Goal: Task Accomplishment & Management: Use online tool/utility

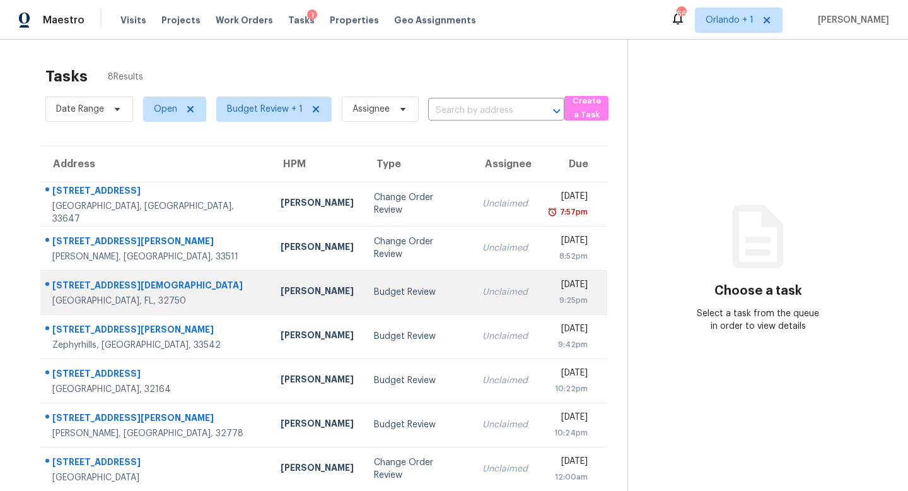
scroll to position [54, 0]
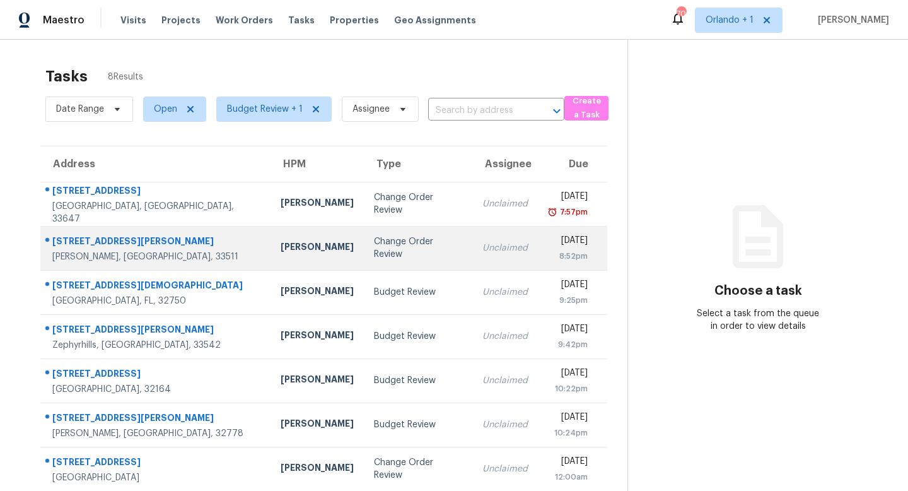
scroll to position [54, 0]
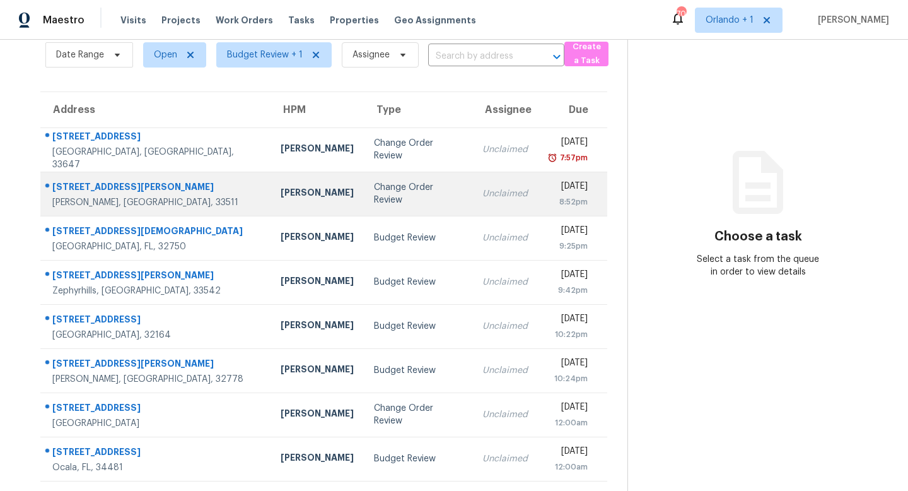
click at [374, 190] on div "Change Order Review" at bounding box center [418, 193] width 88 height 25
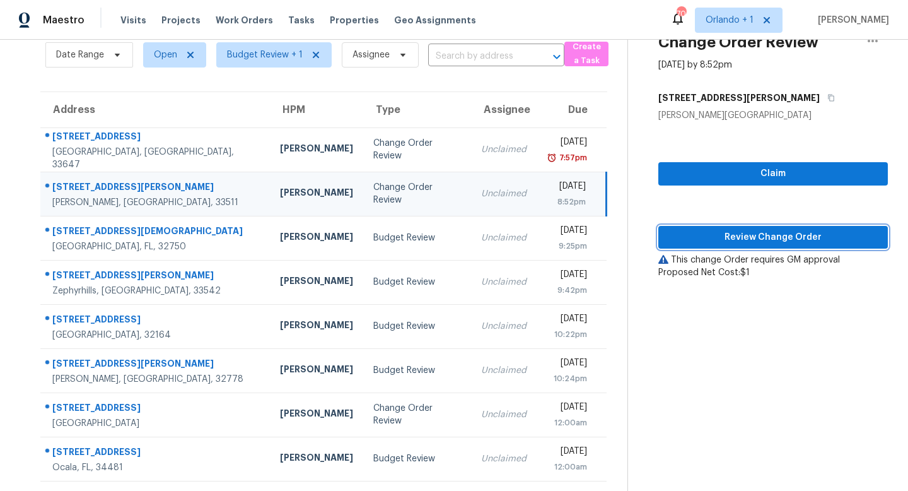
click at [783, 235] on span "Review Change Order" at bounding box center [772, 238] width 209 height 16
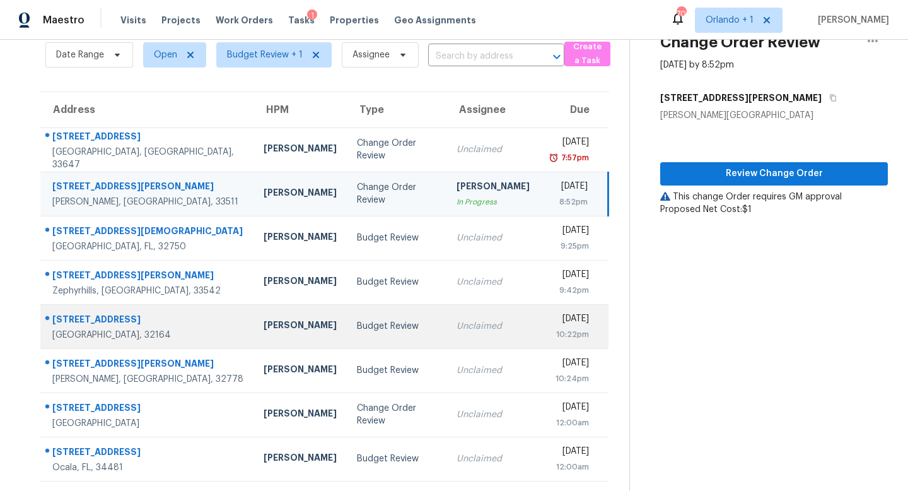
scroll to position [98, 0]
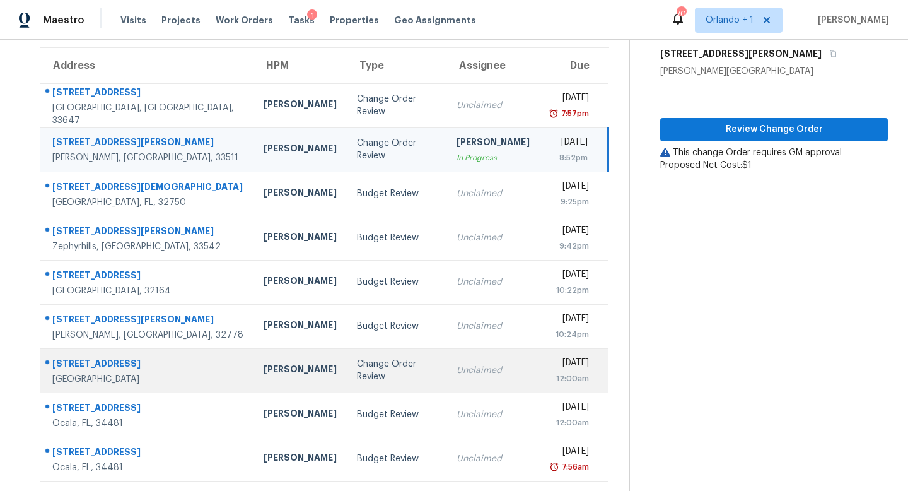
click at [357, 371] on div "Change Order Review" at bounding box center [396, 370] width 79 height 25
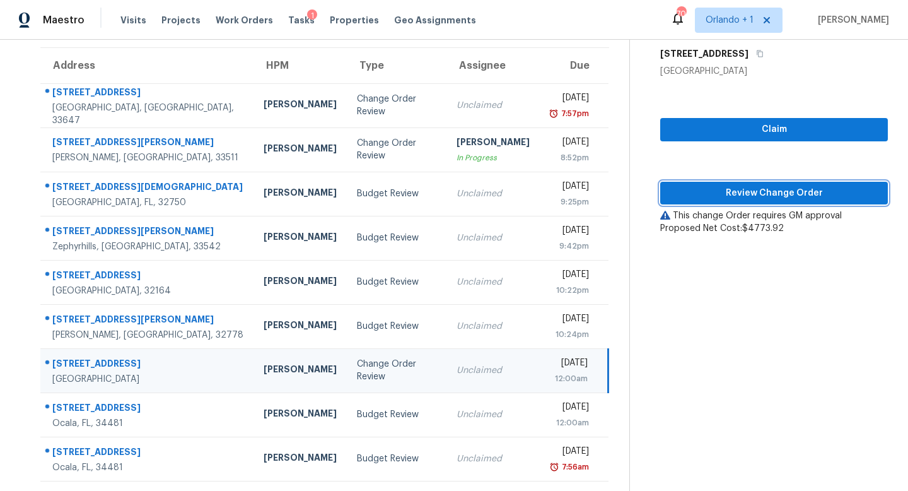
click at [764, 192] on span "Review Change Order" at bounding box center [773, 193] width 207 height 16
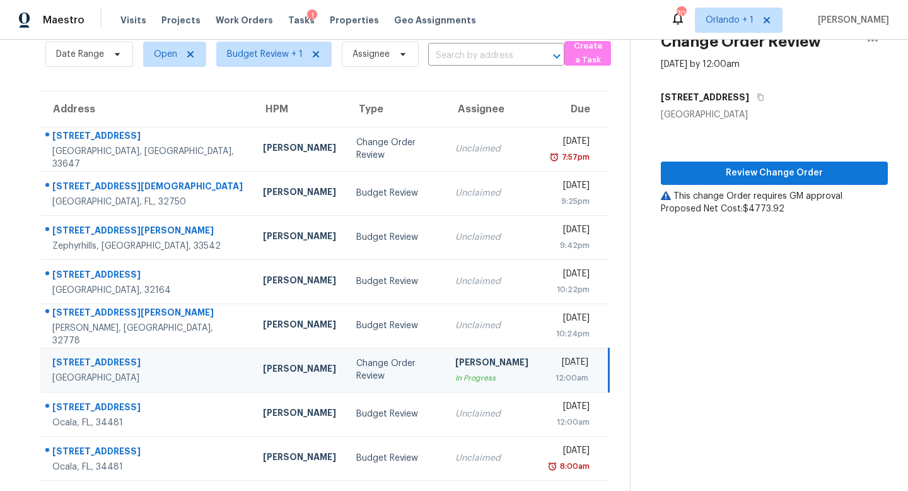
scroll to position [54, 0]
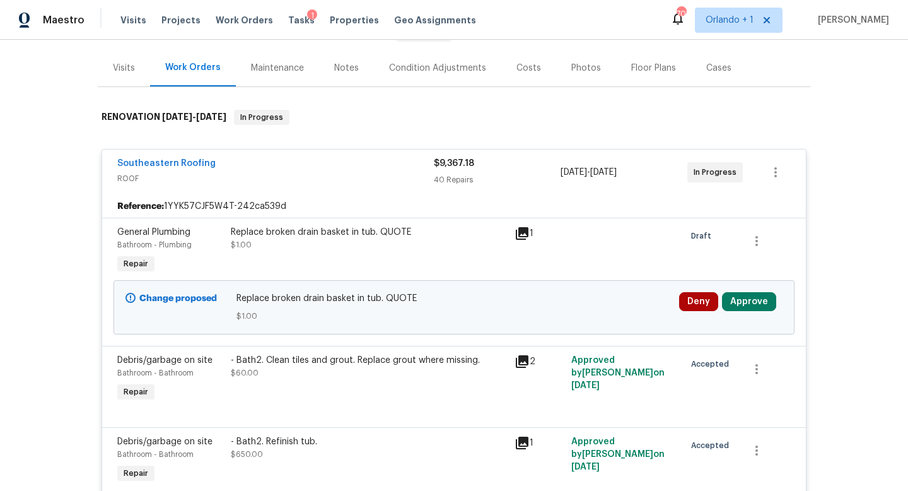
scroll to position [179, 0]
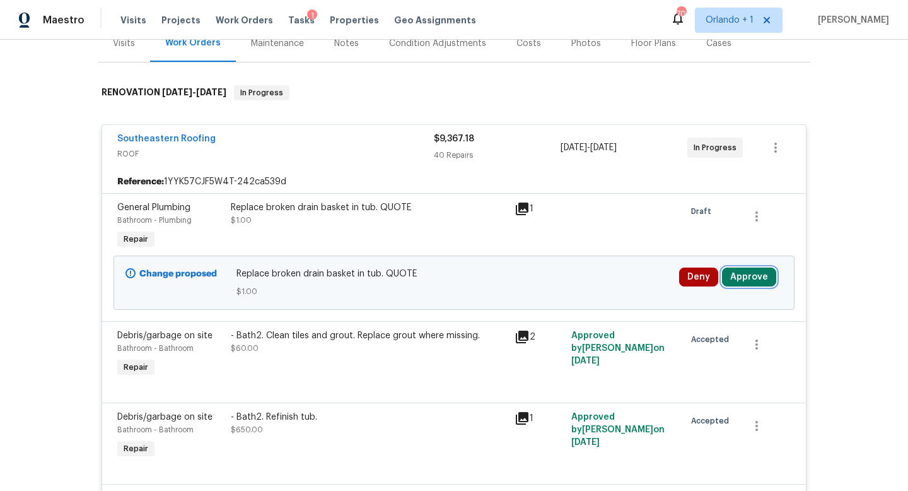
click at [750, 267] on button "Approve" at bounding box center [749, 276] width 54 height 19
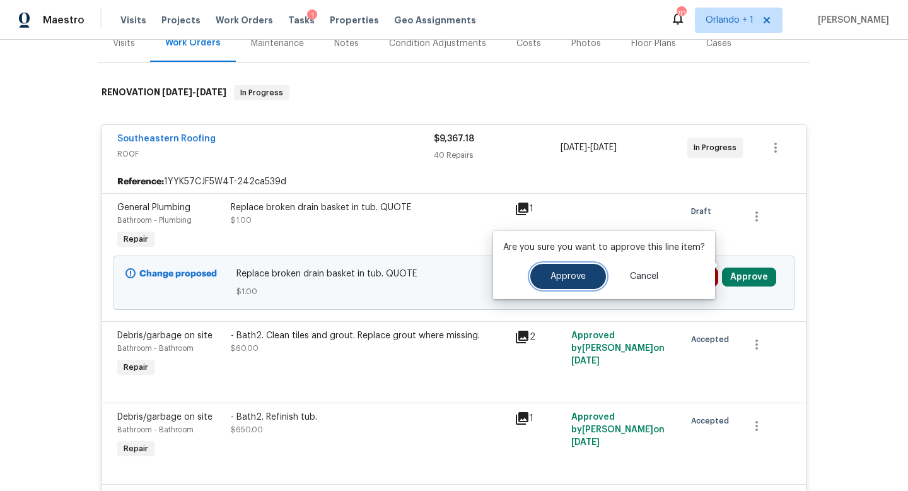
click at [568, 274] on span "Approve" at bounding box center [568, 276] width 35 height 9
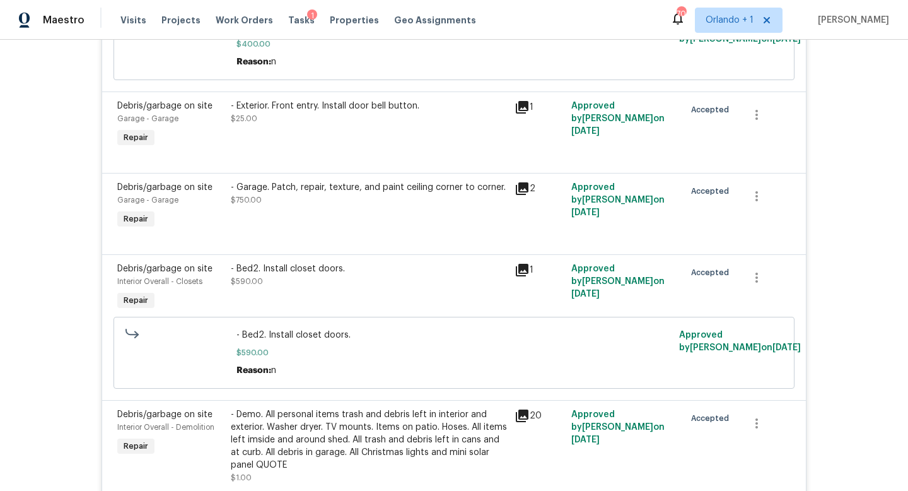
scroll to position [1998, 0]
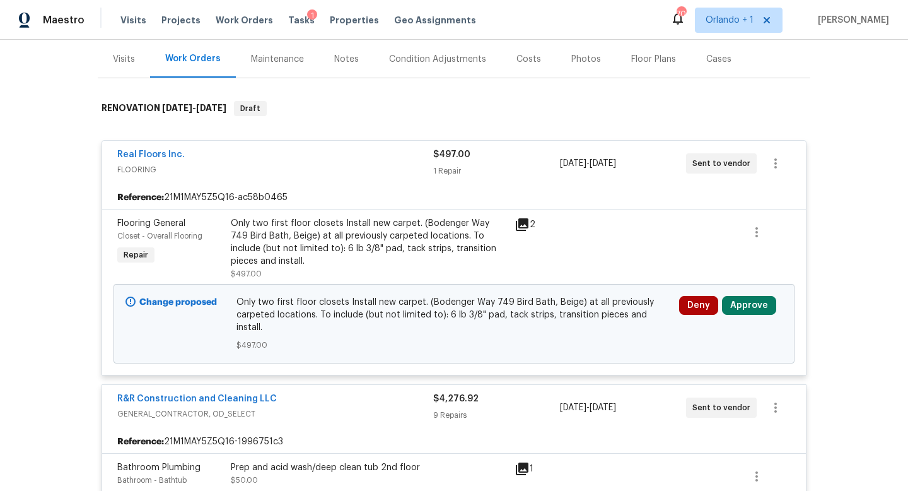
scroll to position [177, 0]
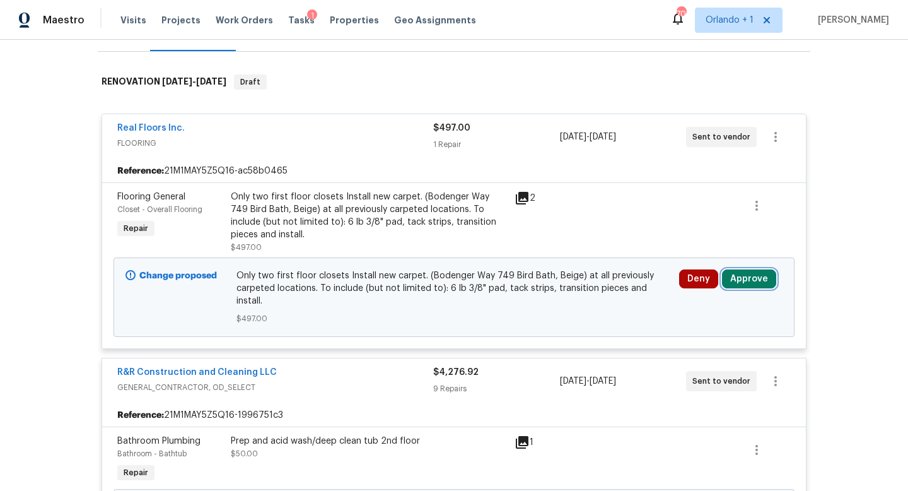
click at [746, 278] on button "Approve" at bounding box center [749, 278] width 54 height 19
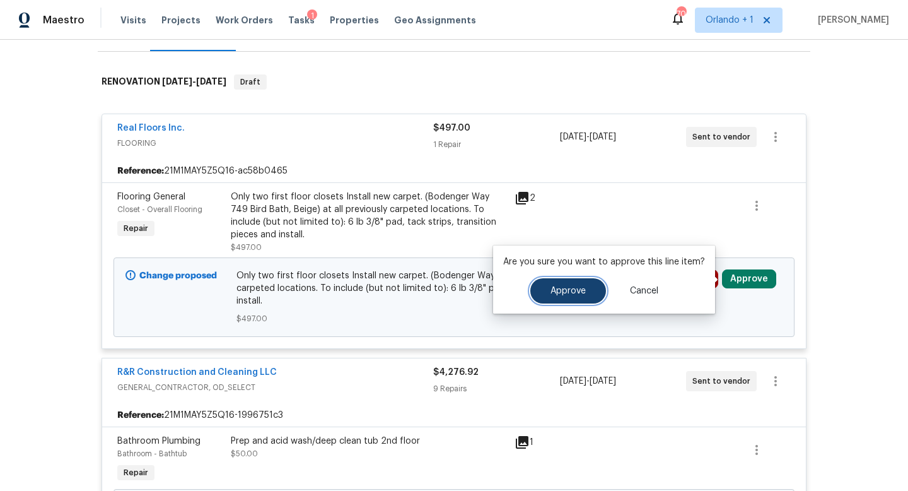
click at [537, 288] on button "Approve" at bounding box center [568, 290] width 76 height 25
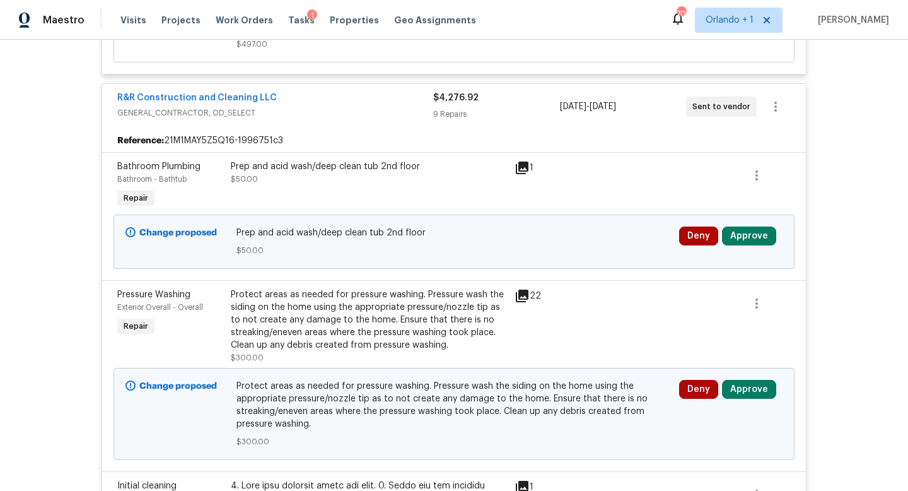
scroll to position [484, 0]
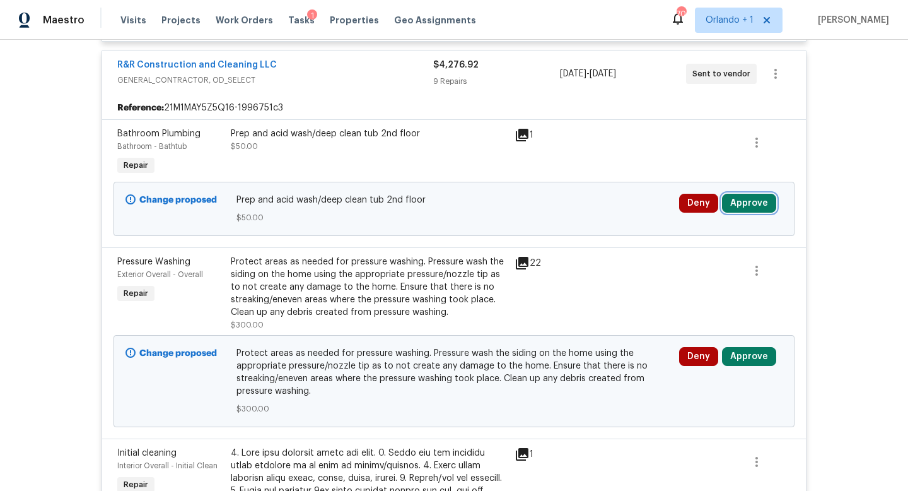
click at [735, 194] on button "Approve" at bounding box center [749, 203] width 54 height 19
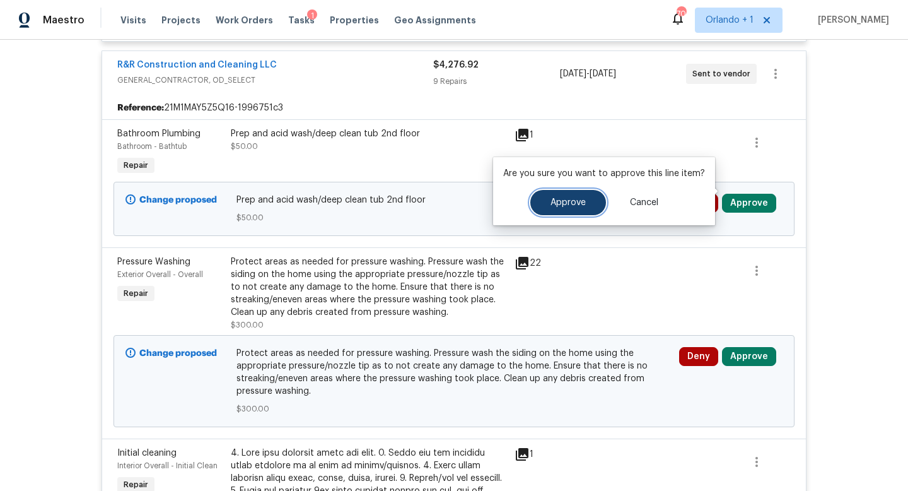
click at [568, 201] on span "Approve" at bounding box center [568, 202] width 35 height 9
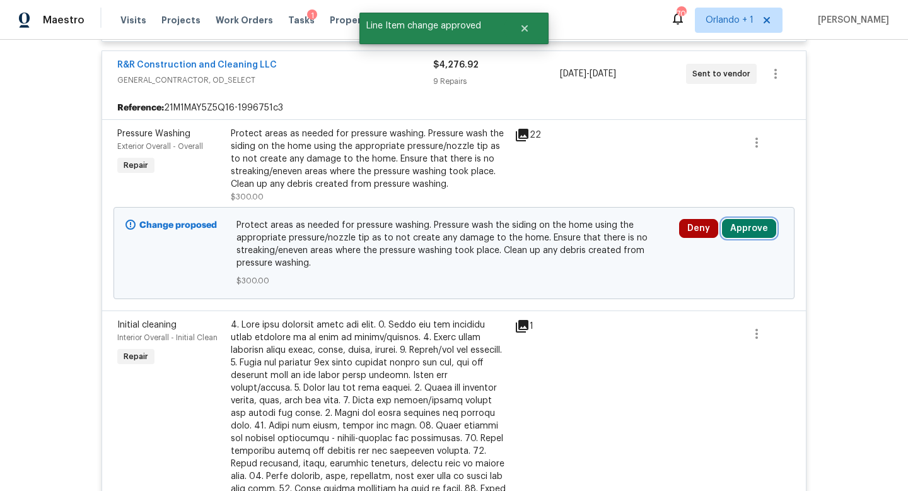
click at [745, 219] on button "Approve" at bounding box center [749, 228] width 54 height 19
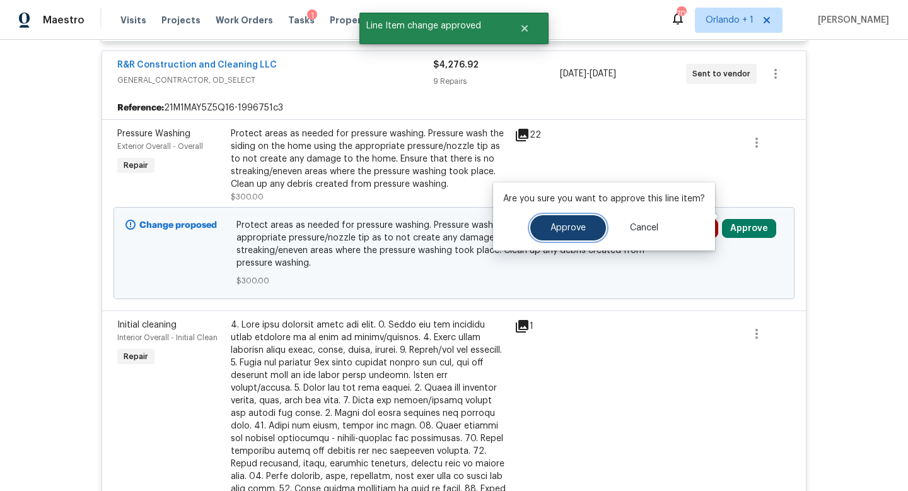
click at [573, 222] on button "Approve" at bounding box center [568, 227] width 76 height 25
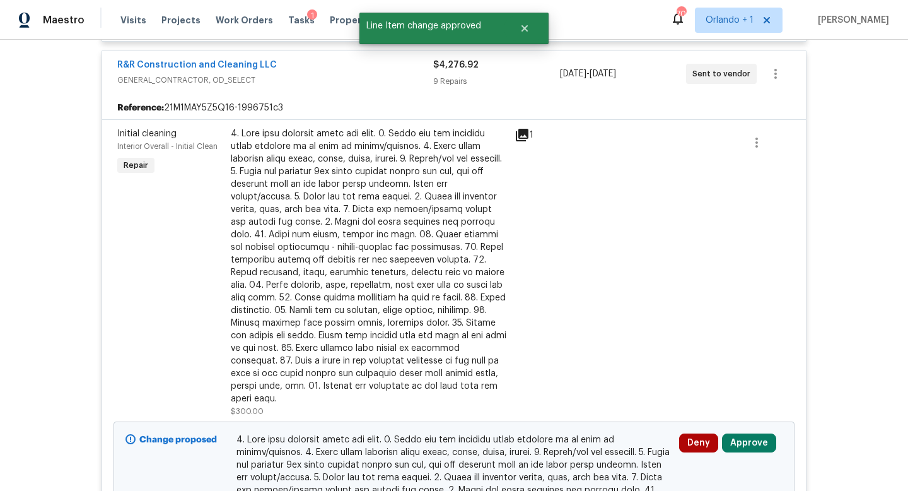
scroll to position [607, 0]
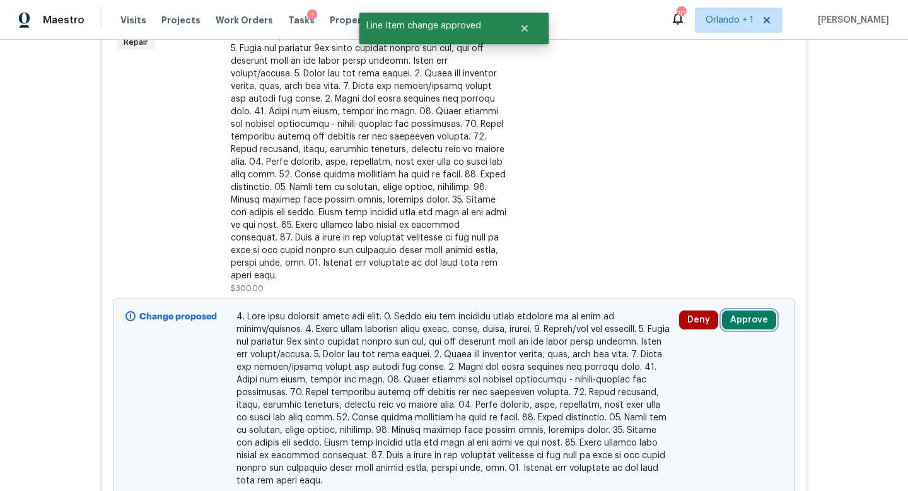
click at [750, 310] on button "Approve" at bounding box center [749, 319] width 54 height 19
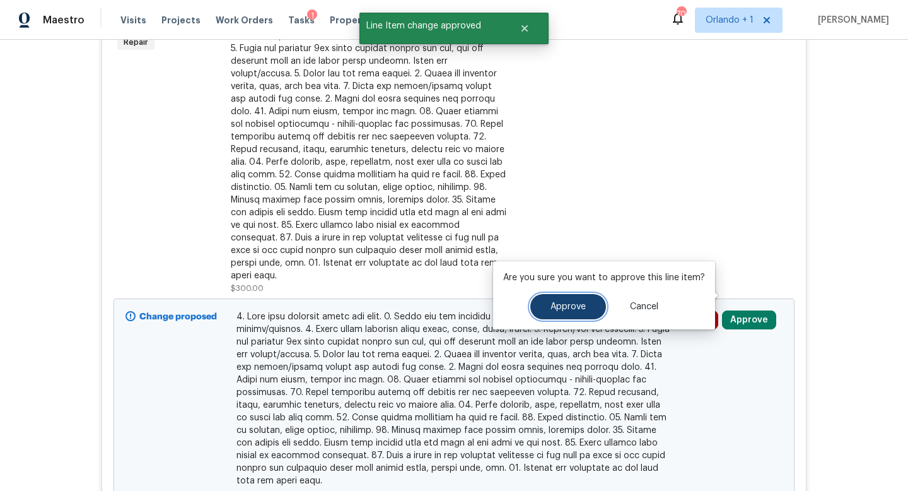
click at [580, 302] on span "Approve" at bounding box center [568, 306] width 35 height 9
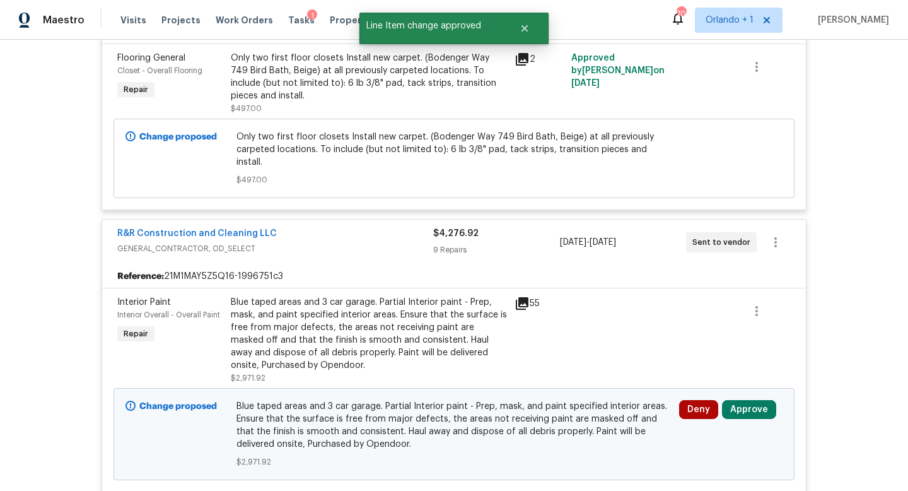
scroll to position [421, 0]
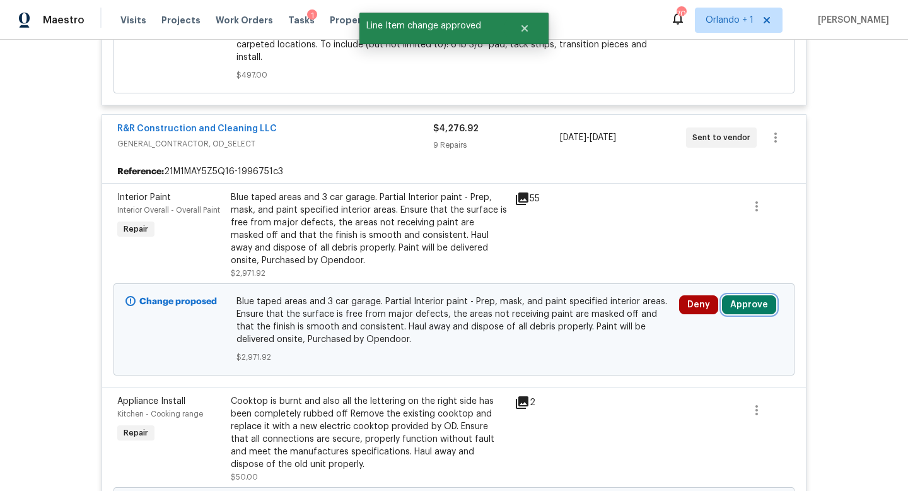
click at [745, 295] on button "Approve" at bounding box center [749, 304] width 54 height 19
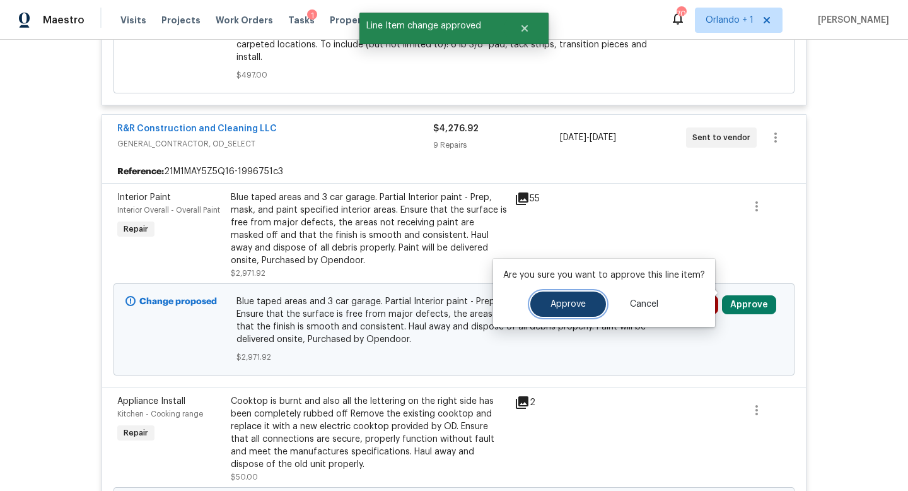
click at [541, 306] on button "Approve" at bounding box center [568, 303] width 76 height 25
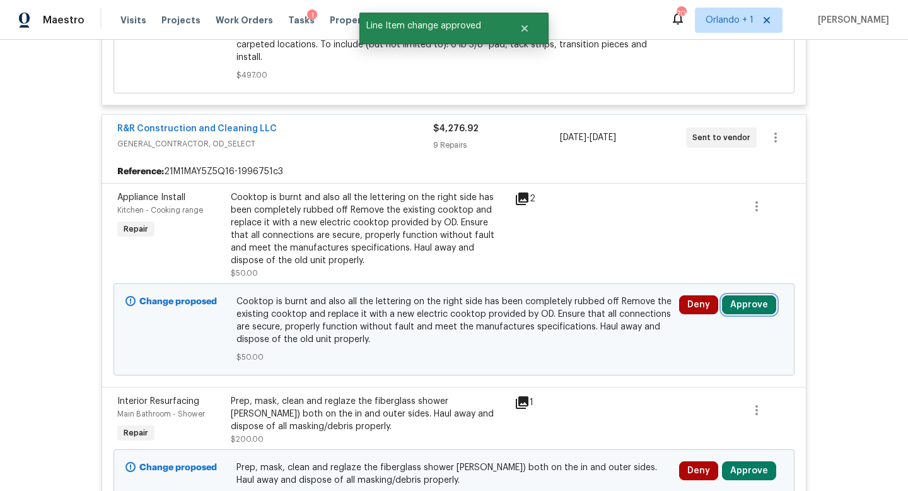
click at [760, 298] on button "Approve" at bounding box center [749, 304] width 54 height 19
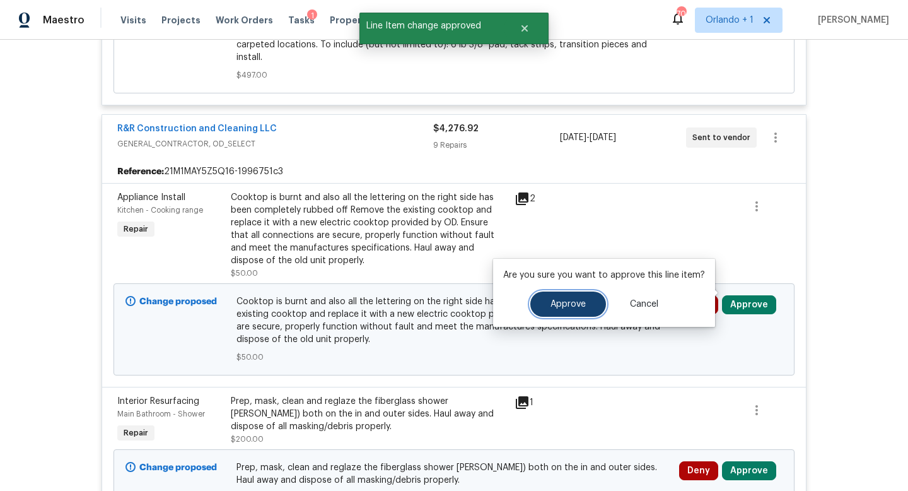
click at [568, 308] on span "Approve" at bounding box center [568, 304] width 35 height 9
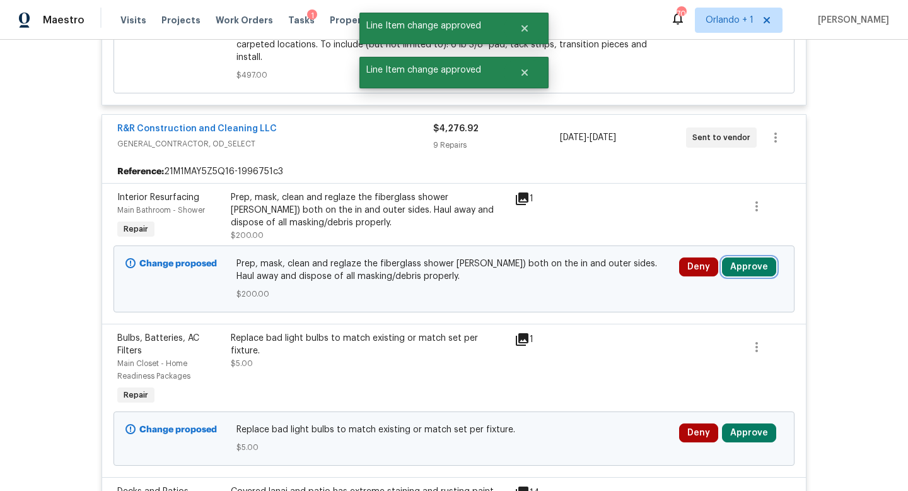
click at [758, 257] on button "Approve" at bounding box center [749, 266] width 54 height 19
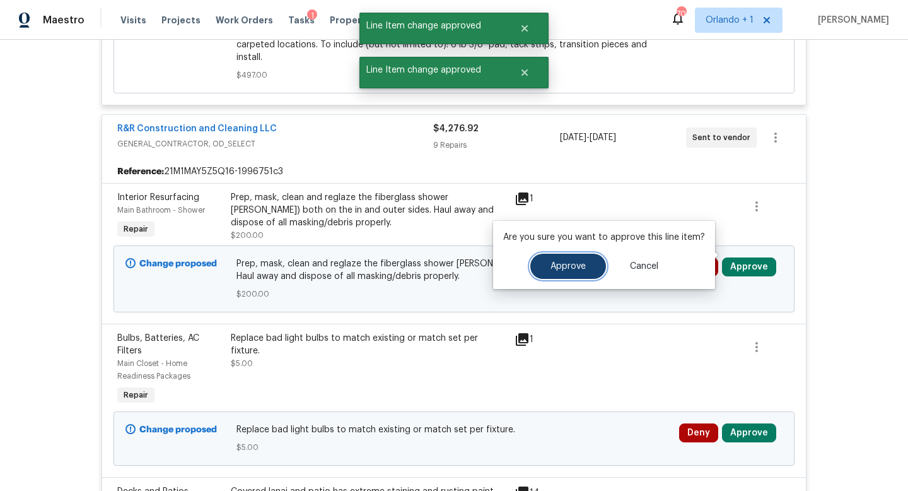
click at [563, 257] on button "Approve" at bounding box center [568, 266] width 76 height 25
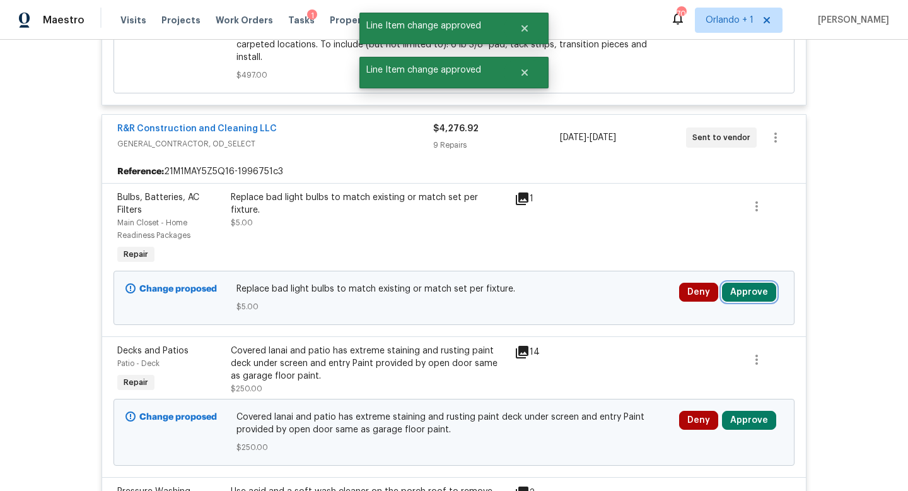
click at [755, 283] on button "Approve" at bounding box center [749, 292] width 54 height 19
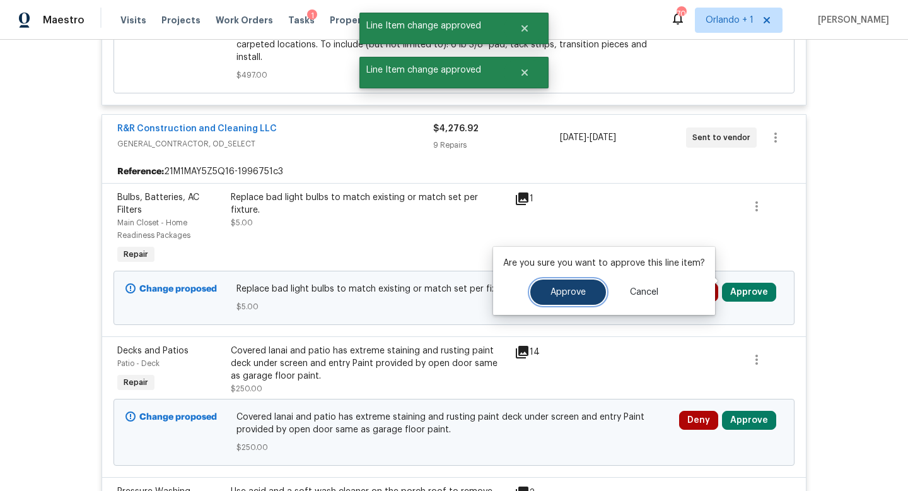
click at [556, 297] on button "Approve" at bounding box center [568, 291] width 76 height 25
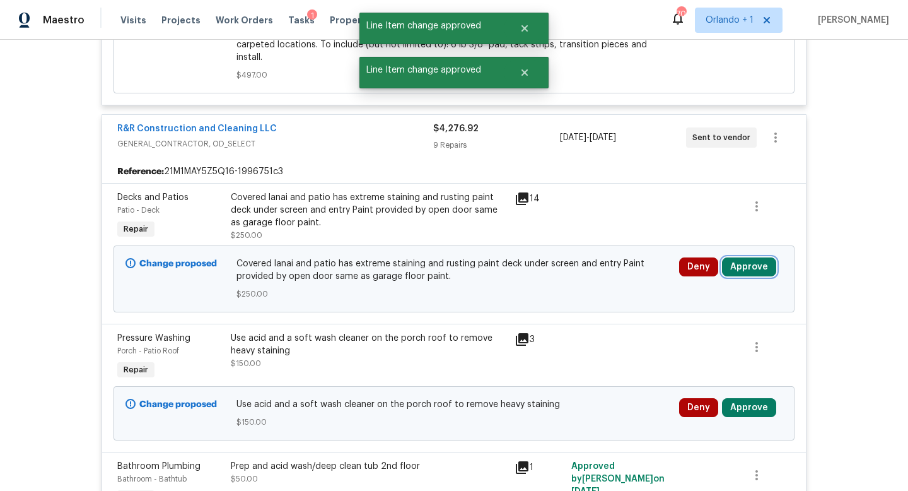
click at [763, 257] on button "Approve" at bounding box center [749, 266] width 54 height 19
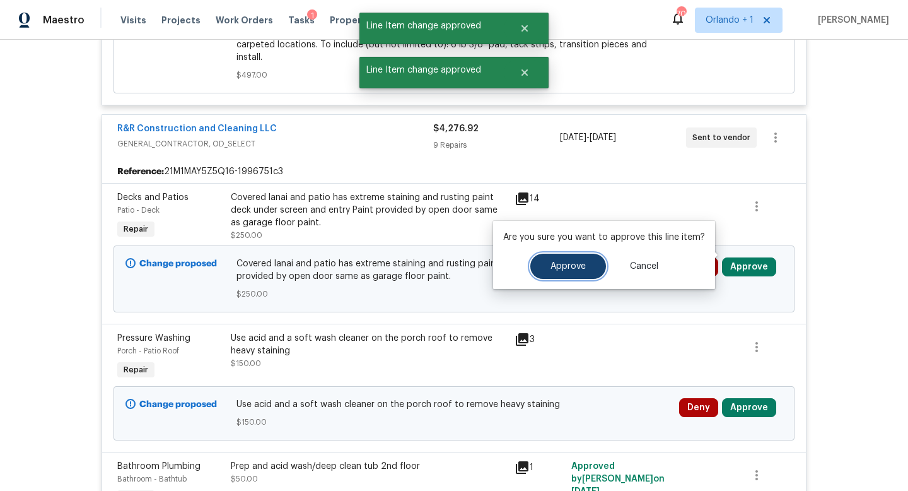
click at [571, 265] on span "Approve" at bounding box center [568, 266] width 35 height 9
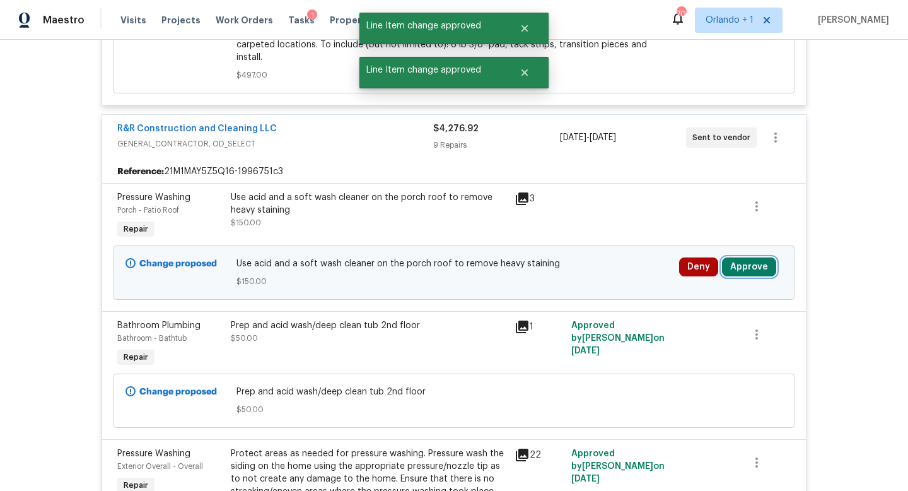
click at [742, 257] on button "Approve" at bounding box center [749, 266] width 54 height 19
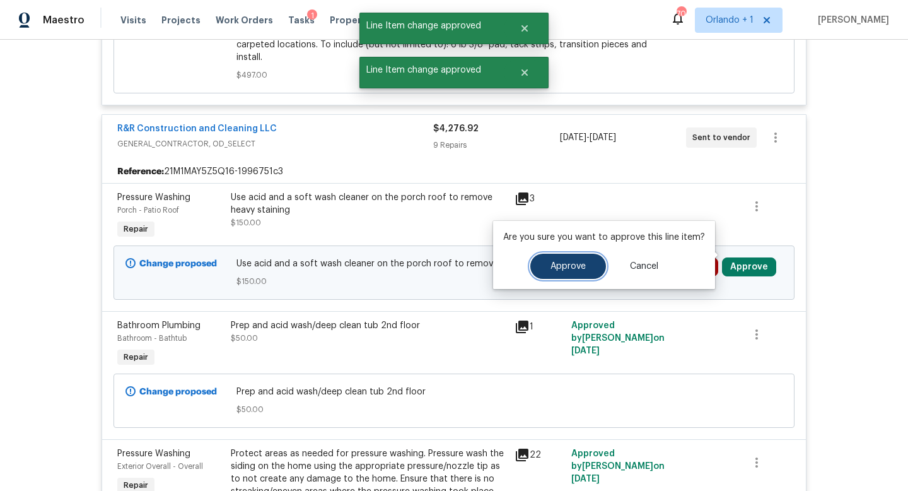
click at [561, 260] on button "Approve" at bounding box center [568, 266] width 76 height 25
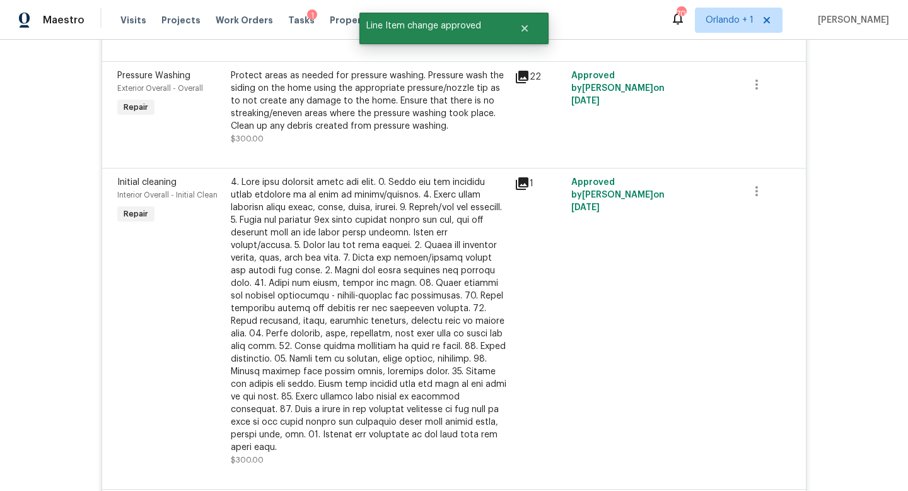
scroll to position [0, 0]
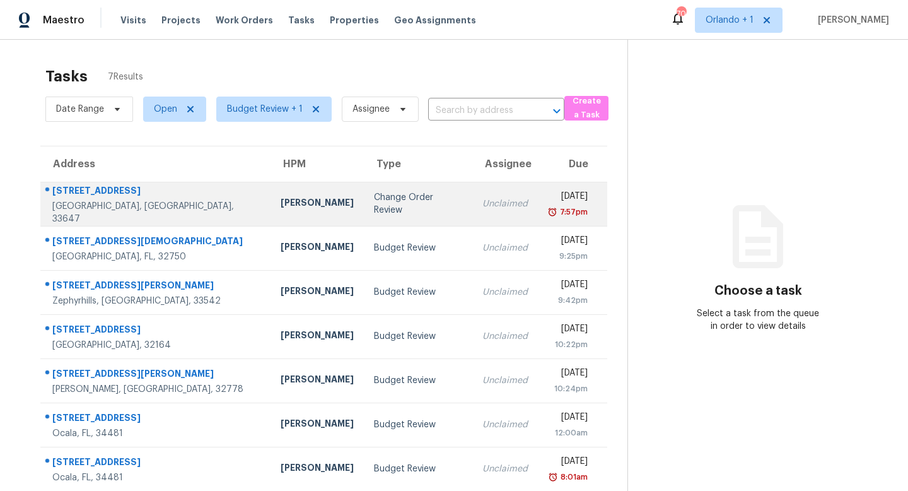
click at [272, 214] on td "[PERSON_NAME]" at bounding box center [317, 204] width 93 height 44
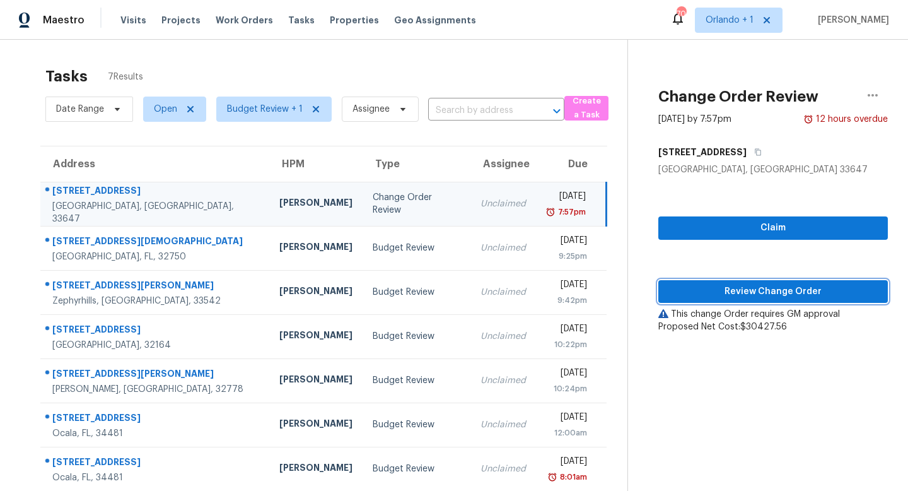
click at [776, 286] on span "Review Change Order" at bounding box center [772, 292] width 209 height 16
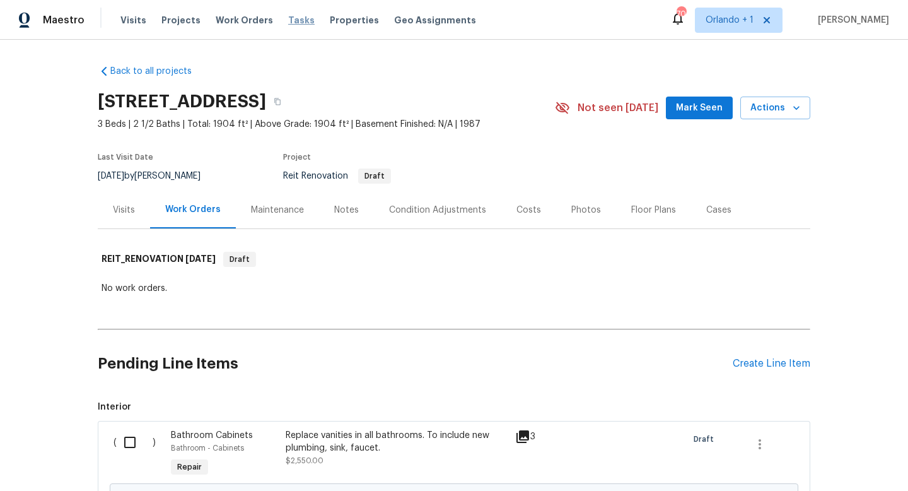
click at [288, 20] on span "Tasks" at bounding box center [301, 20] width 26 height 9
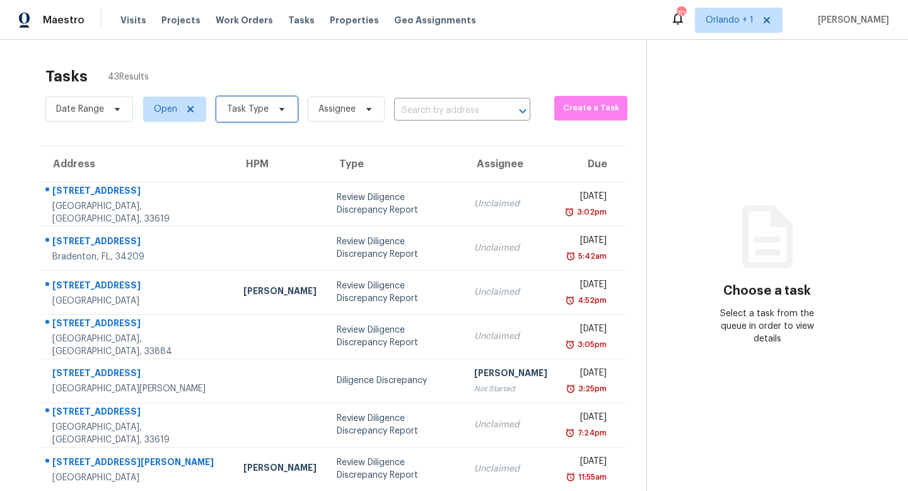
click at [282, 107] on icon at bounding box center [282, 109] width 10 height 10
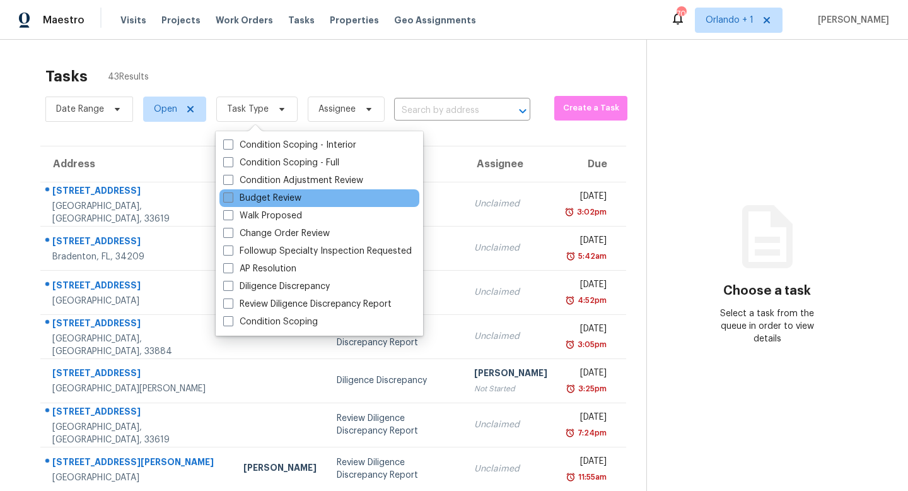
click at [229, 197] on span at bounding box center [228, 197] width 10 height 10
click at [229, 197] on input "Budget Review" at bounding box center [227, 196] width 8 height 8
checkbox input "true"
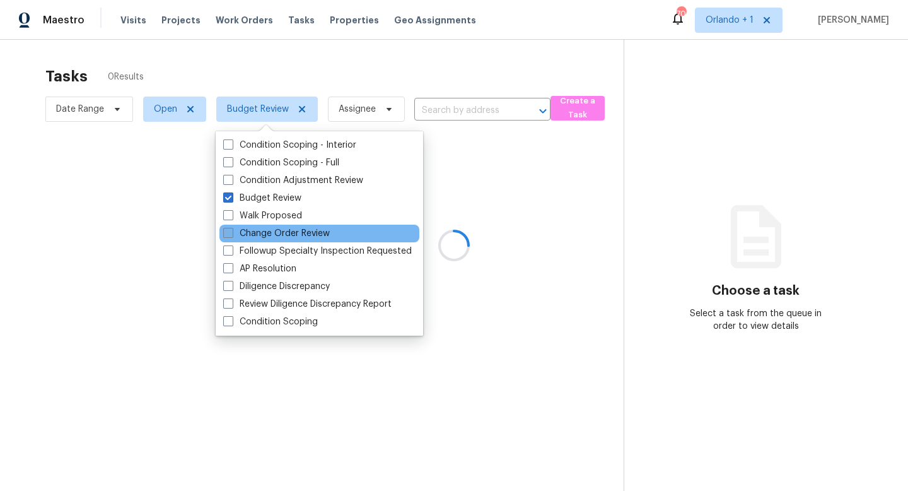
click at [230, 235] on span at bounding box center [228, 233] width 10 height 10
click at [230, 235] on input "Change Order Review" at bounding box center [227, 231] width 8 height 8
checkbox input "true"
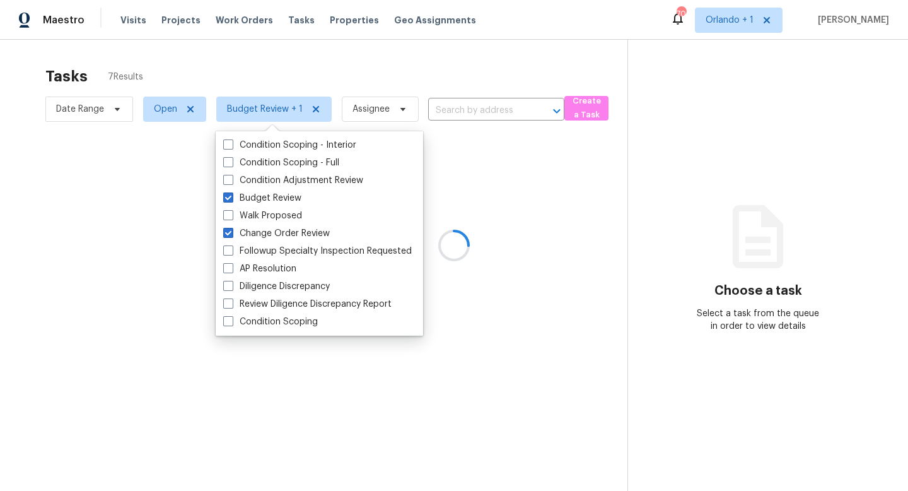
click at [733, 136] on div at bounding box center [454, 245] width 908 height 491
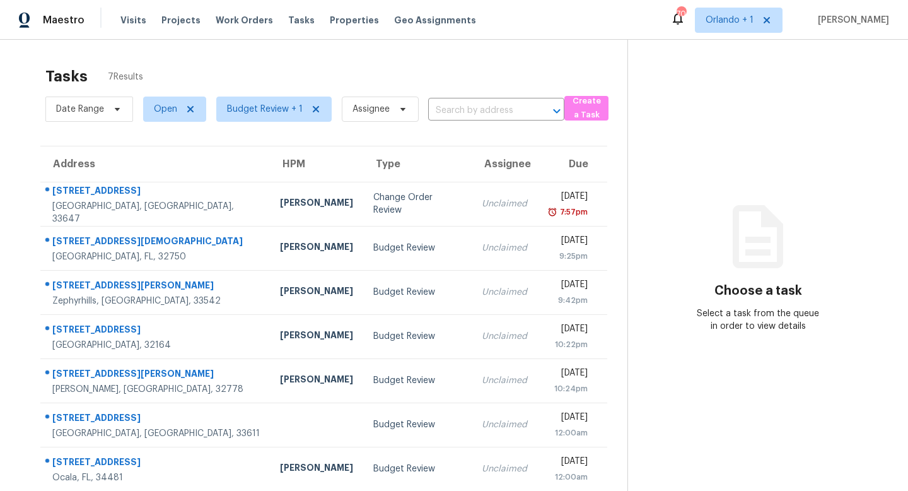
scroll to position [54, 0]
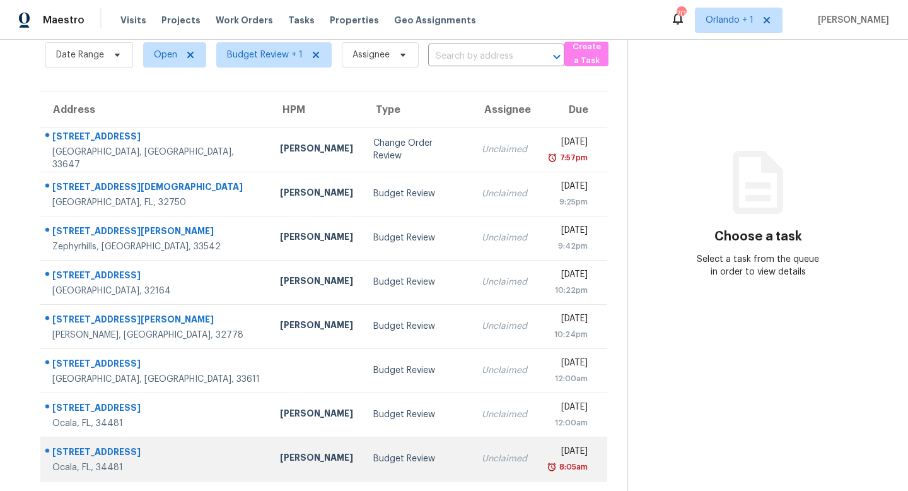
click at [472, 449] on td "Unclaimed" at bounding box center [505, 458] width 66 height 44
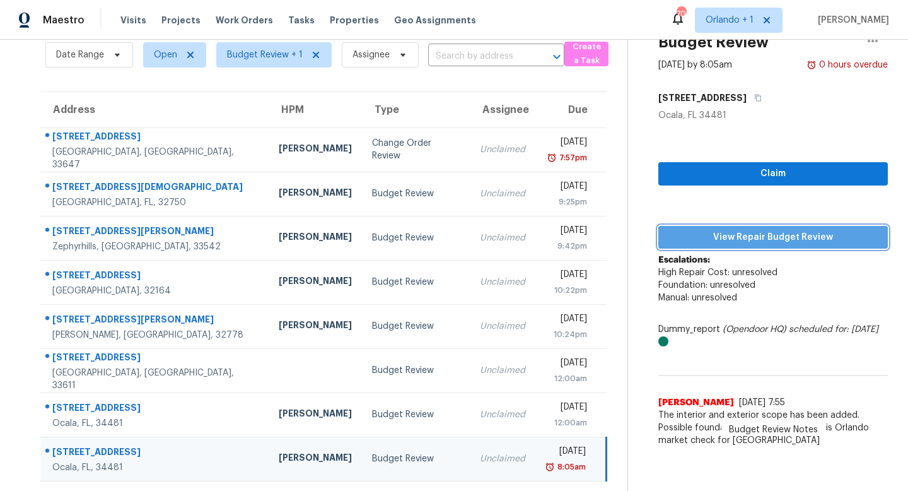
click at [757, 238] on span "View Repair Budget Review" at bounding box center [772, 238] width 209 height 16
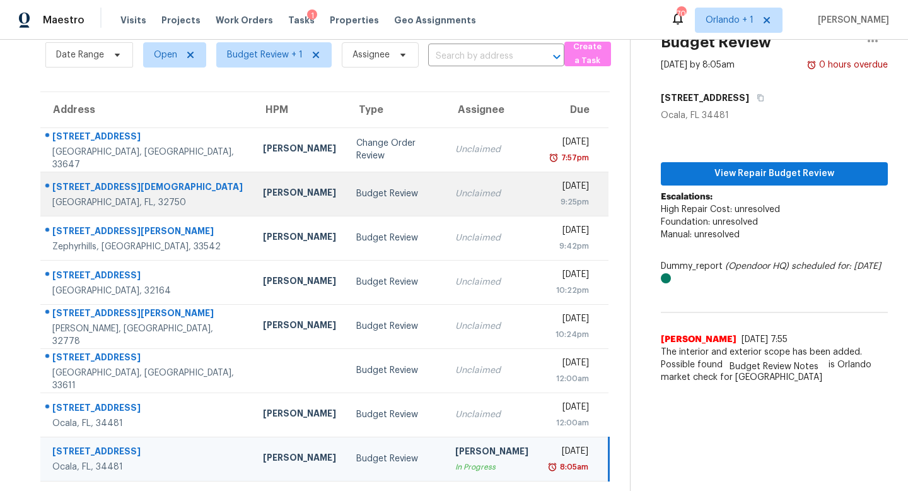
click at [368, 199] on div "Budget Review" at bounding box center [395, 193] width 79 height 13
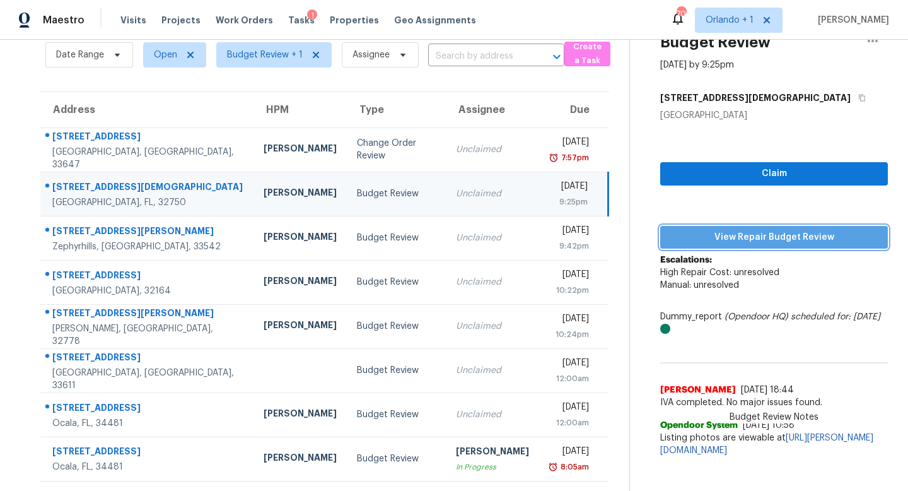
click at [764, 232] on span "View Repair Budget Review" at bounding box center [773, 238] width 207 height 16
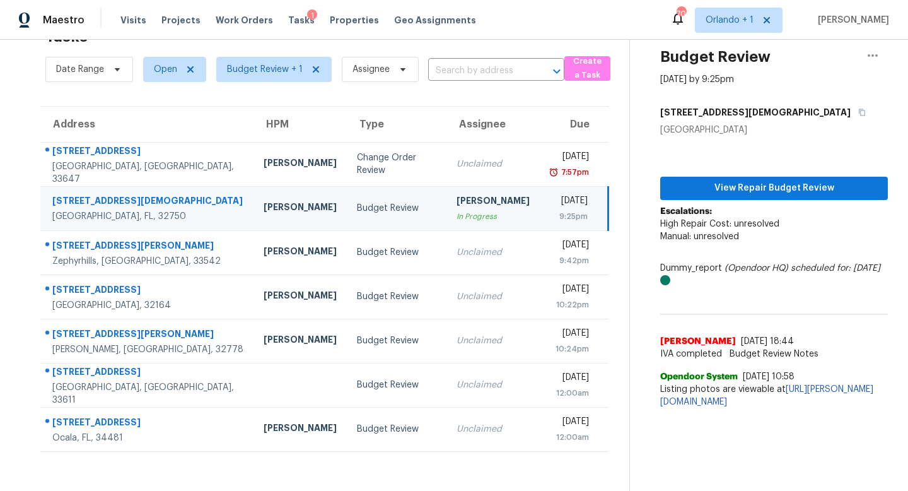
scroll to position [40, 0]
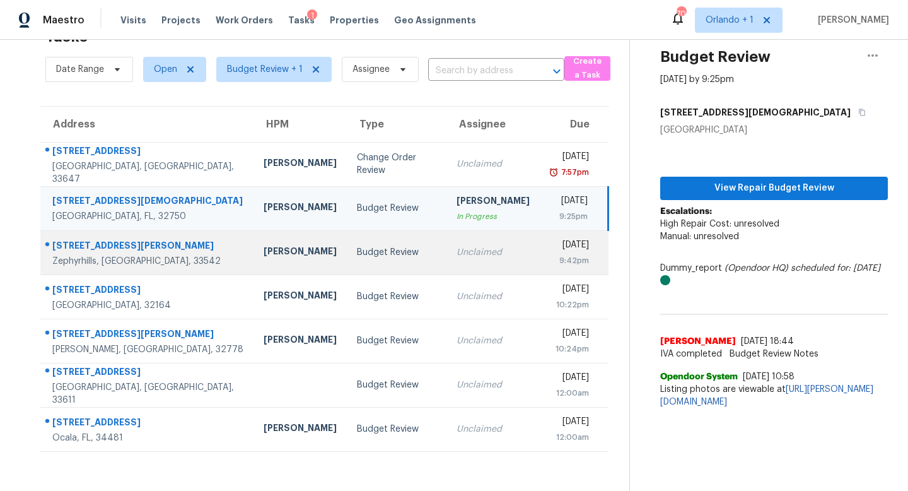
click at [446, 264] on td "Unclaimed" at bounding box center [492, 252] width 93 height 44
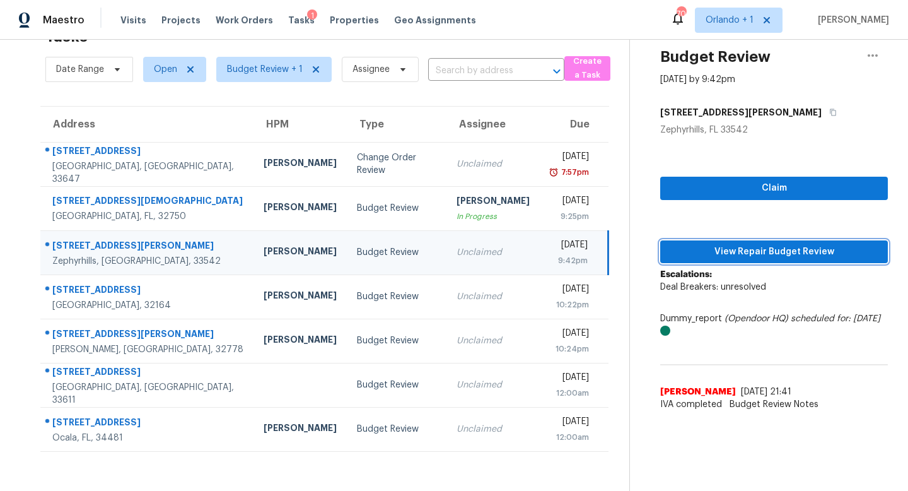
click at [752, 256] on span "View Repair Budget Review" at bounding box center [773, 252] width 207 height 16
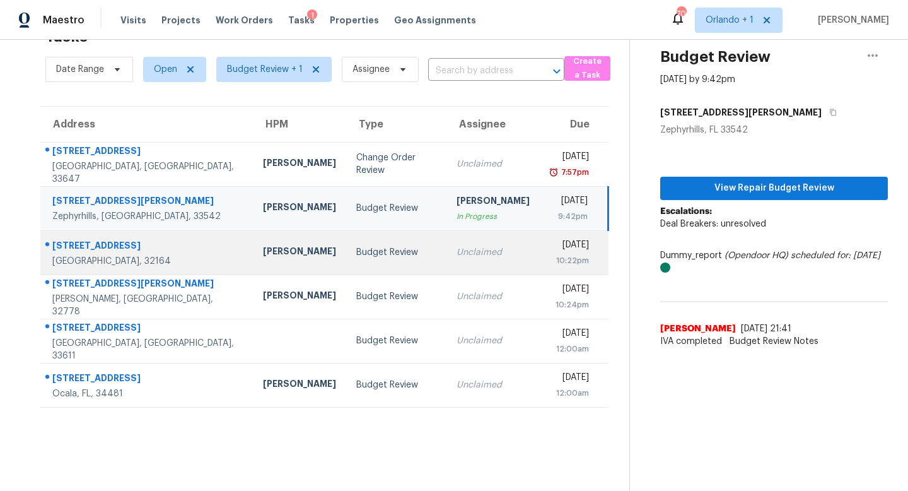
click at [457, 250] on div "Unclaimed" at bounding box center [493, 252] width 73 height 13
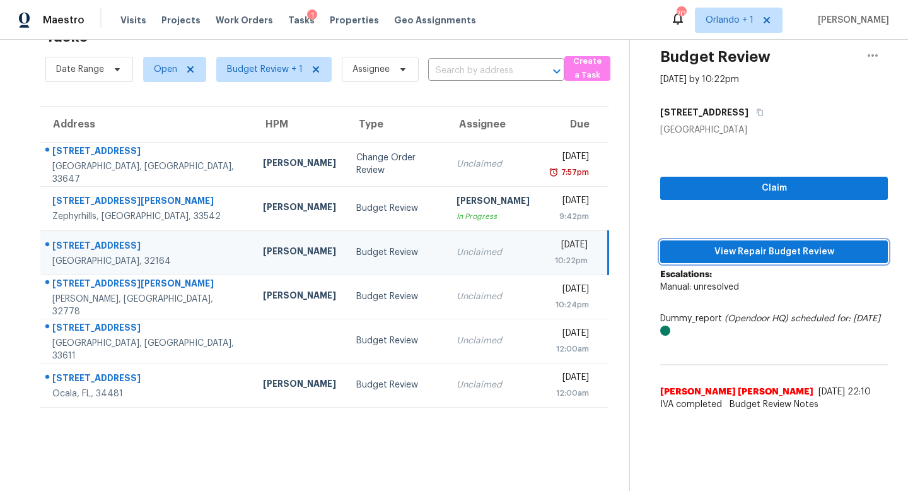
click at [731, 249] on span "View Repair Budget Review" at bounding box center [773, 252] width 207 height 16
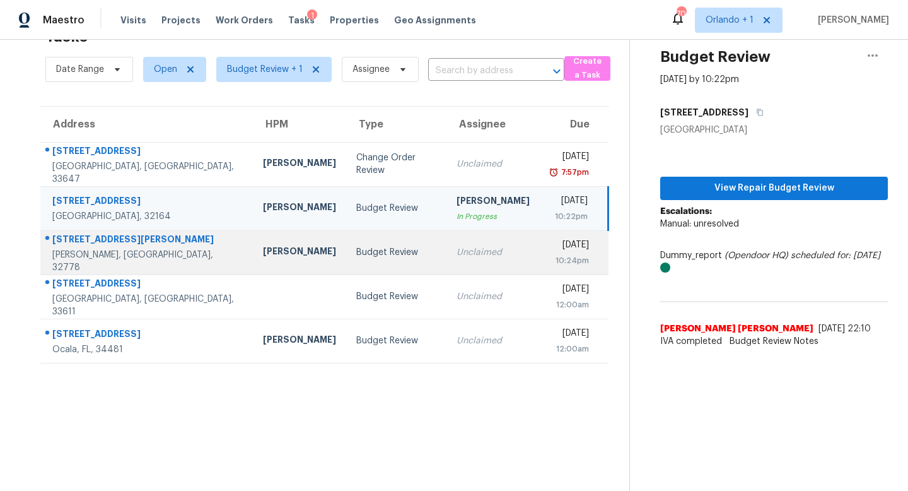
click at [455, 243] on td "Unclaimed" at bounding box center [492, 252] width 93 height 44
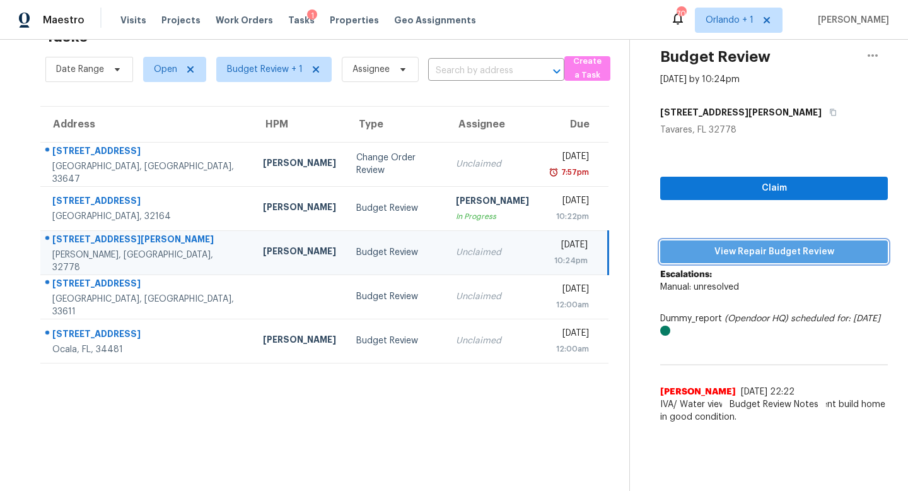
click at [774, 254] on span "View Repair Budget Review" at bounding box center [773, 252] width 207 height 16
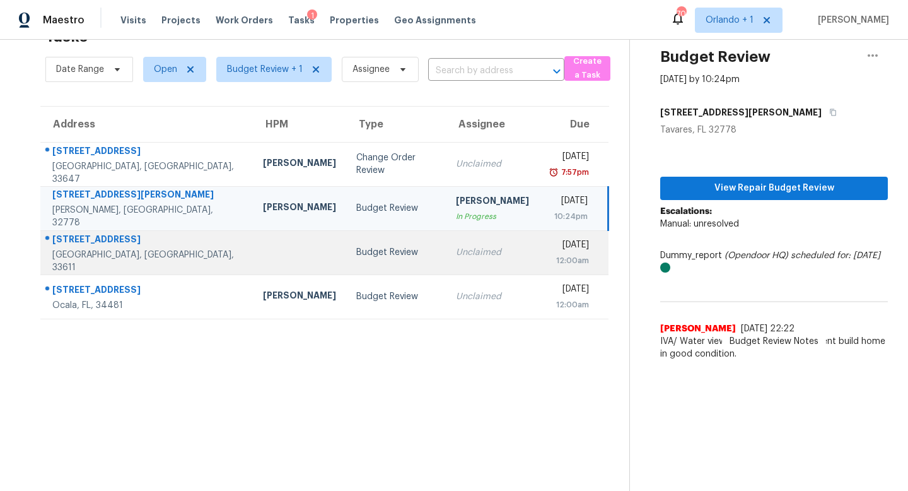
click at [466, 256] on div "Unclaimed" at bounding box center [492, 252] width 73 height 13
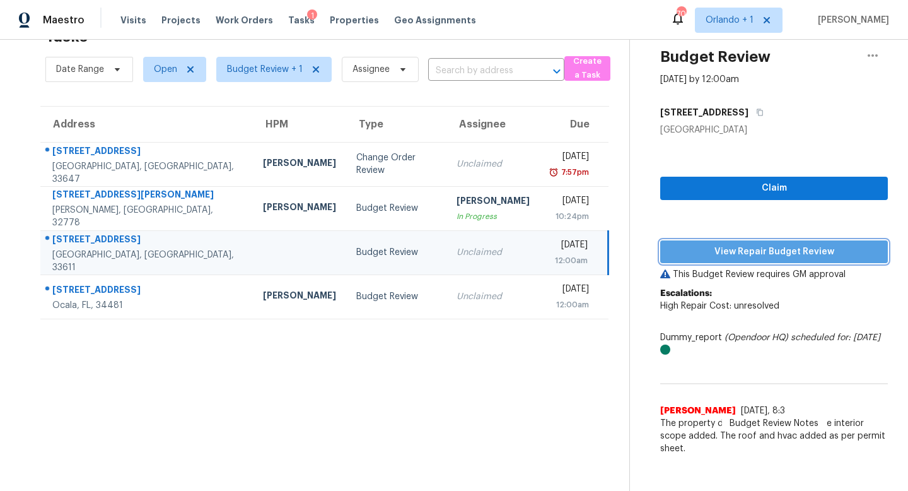
click at [761, 254] on span "View Repair Budget Review" at bounding box center [773, 252] width 207 height 16
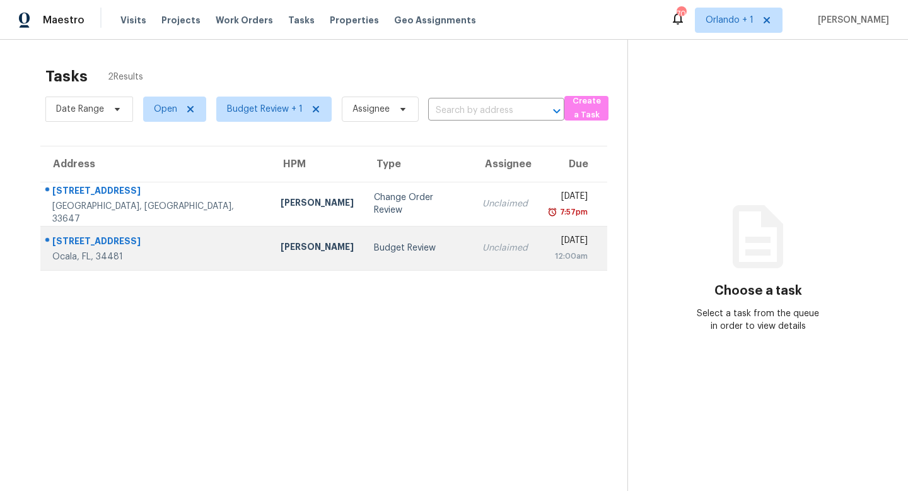
click at [384, 252] on div "Budget Review" at bounding box center [418, 248] width 88 height 13
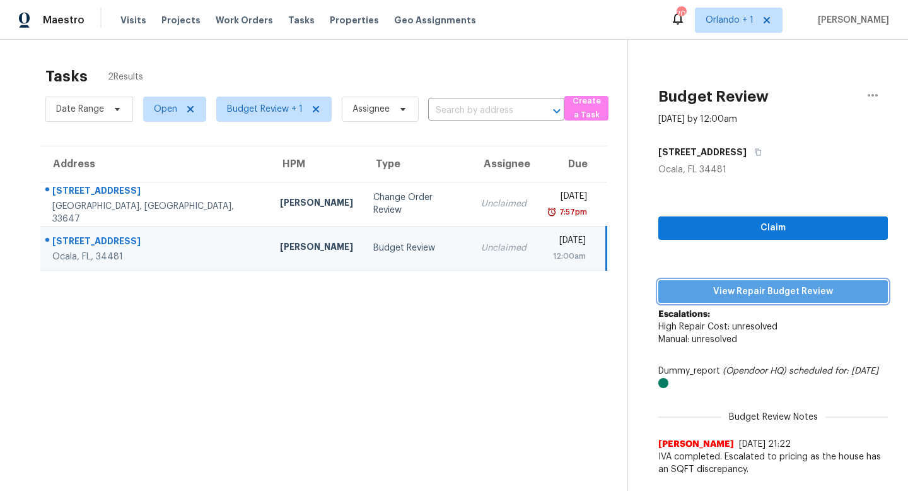
click at [761, 288] on span "View Repair Budget Review" at bounding box center [772, 292] width 209 height 16
